Goal: Navigation & Orientation: Find specific page/section

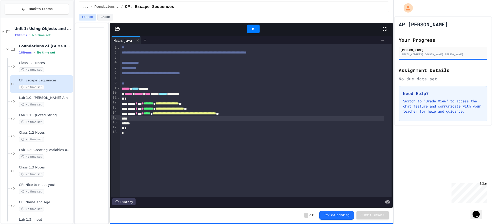
click at [214, 116] on div at bounding box center [252, 118] width 264 height 5
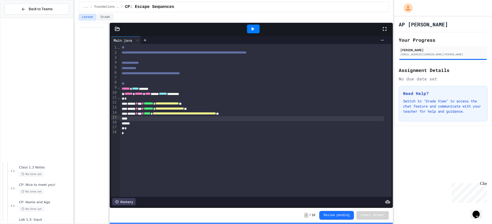
scroll to position [170, 0]
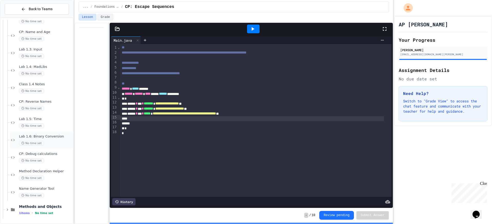
click at [52, 145] on div "No time set" at bounding box center [45, 143] width 53 height 5
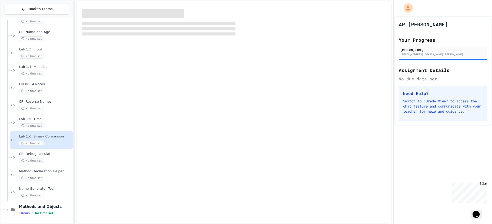
scroll to position [164, 0]
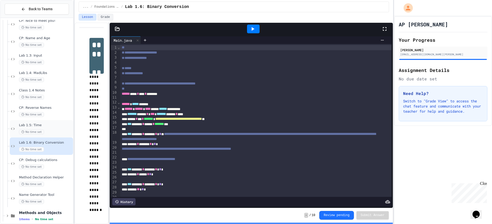
click at [43, 124] on span "Lab 1.5: Time" at bounding box center [45, 125] width 53 height 4
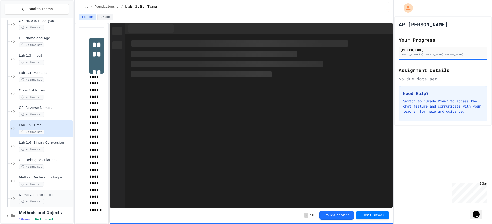
click at [46, 194] on span "Name Generator Tool" at bounding box center [45, 195] width 53 height 4
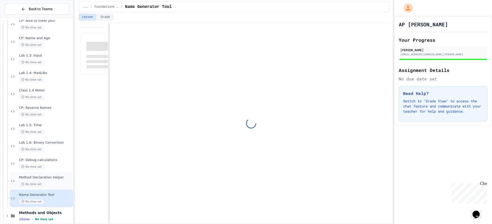
scroll to position [79, 0]
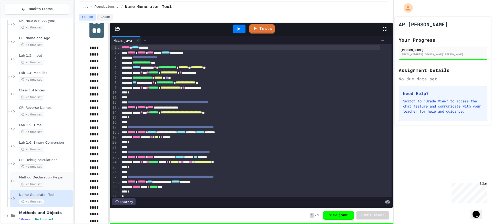
click at [36, 180] on div "Method Declaration Helper No time set" at bounding box center [45, 181] width 53 height 11
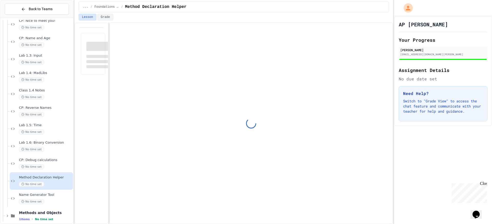
scroll to position [79, 0]
